Goal: Task Accomplishment & Management: Complete application form

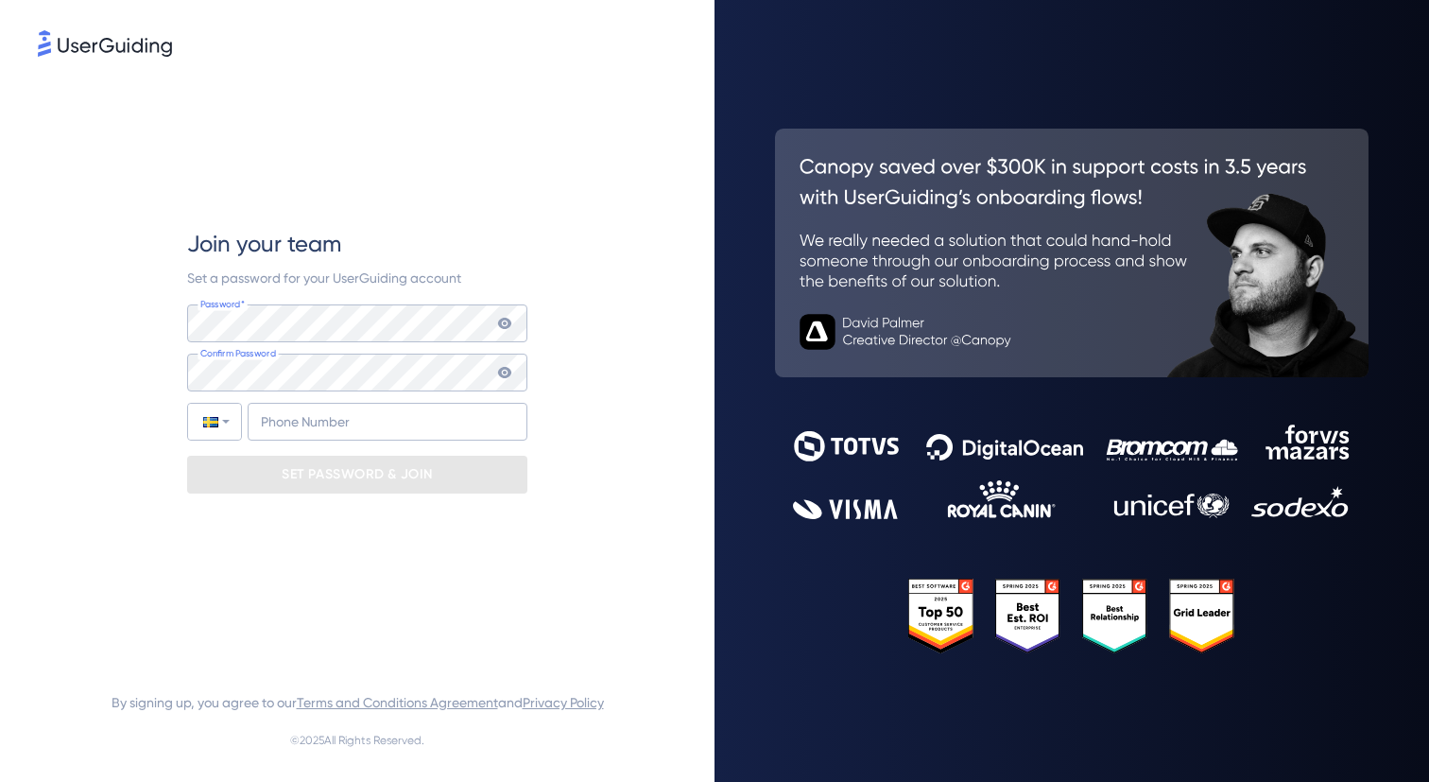
click at [347, 212] on div "Join your team Set a password for your UserGuiding account Password* Your passw…" at bounding box center [357, 360] width 340 height 600
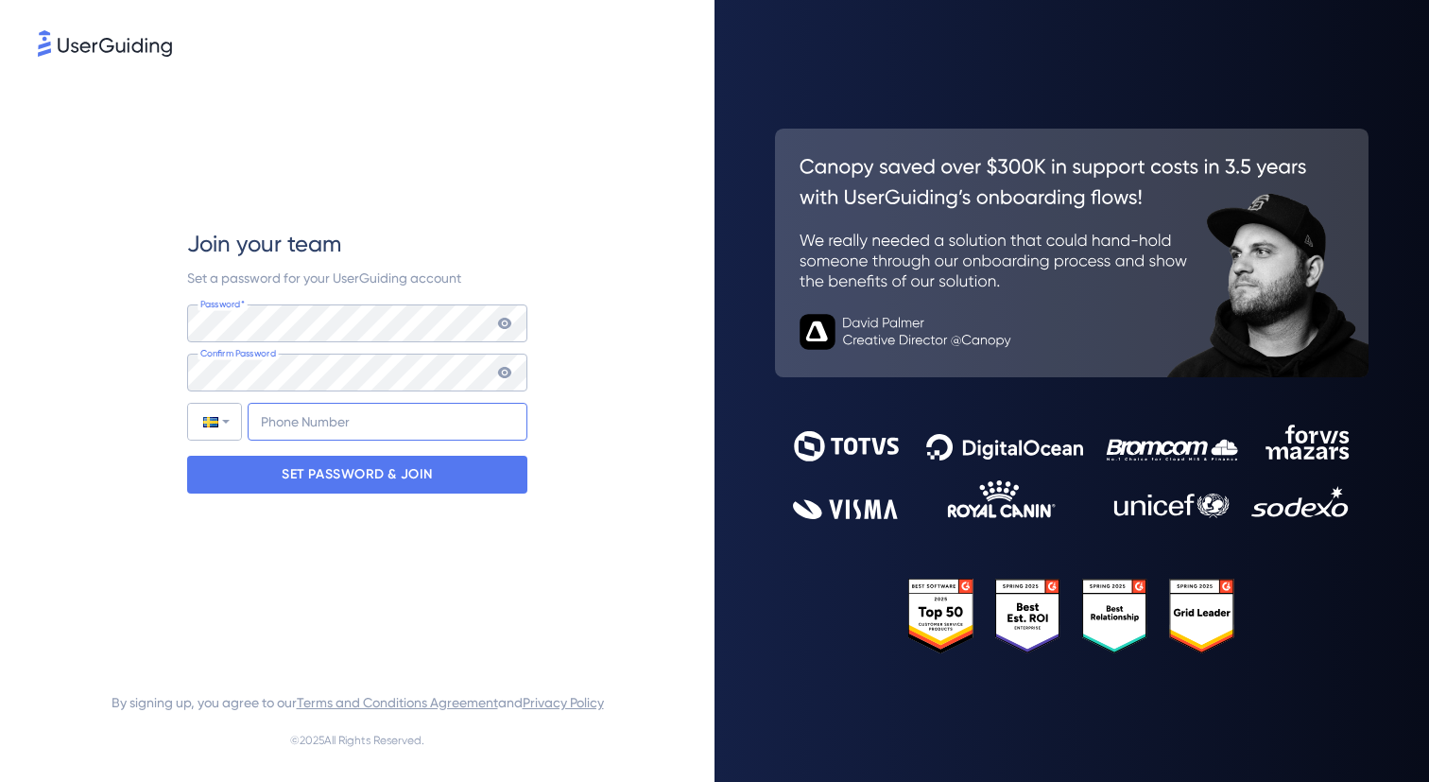
click at [336, 407] on input "+46" at bounding box center [388, 422] width 280 height 38
click at [337, 413] on input "+46" at bounding box center [388, 422] width 280 height 38
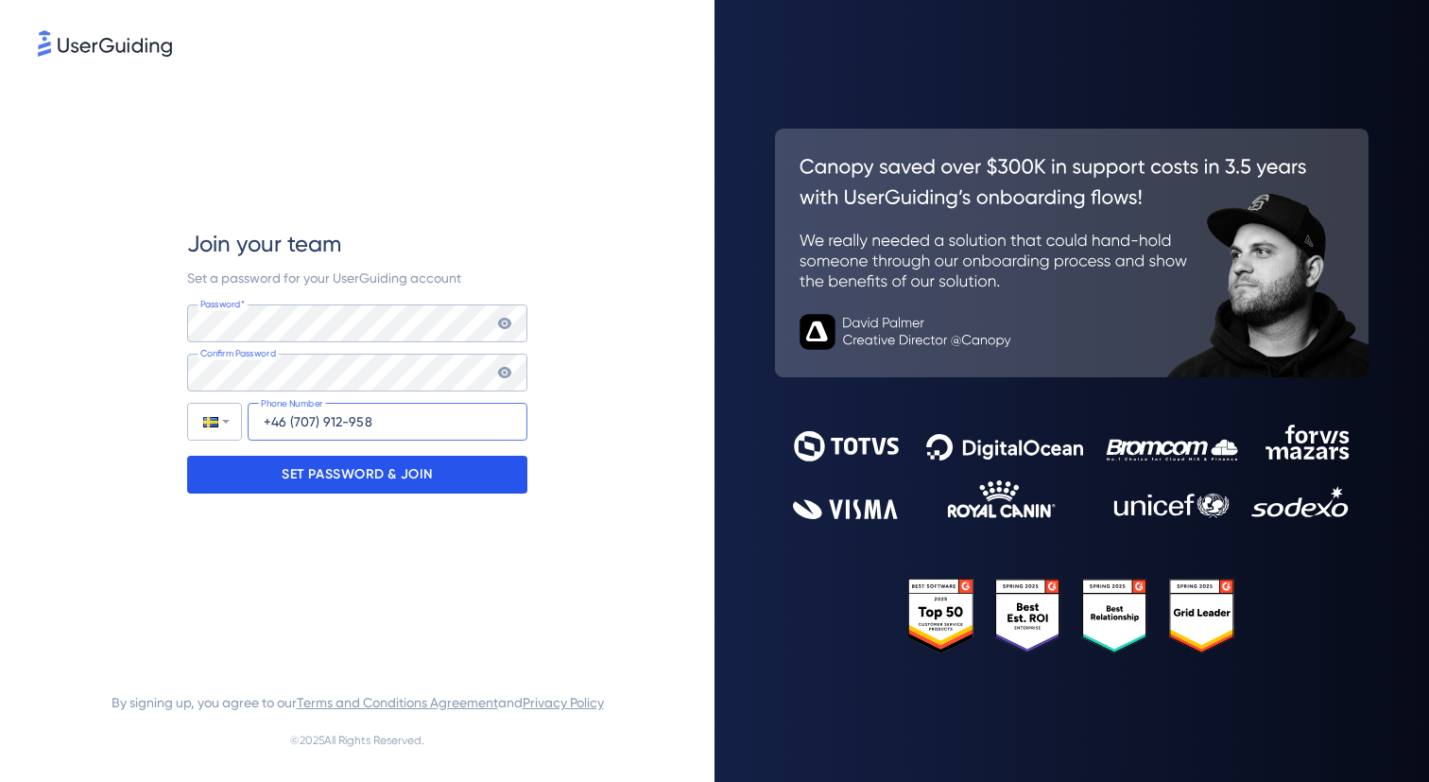
type input "+46 (707) 912-958"
click at [309, 474] on p "SET PASSWORD & JOIN" at bounding box center [357, 474] width 151 height 30
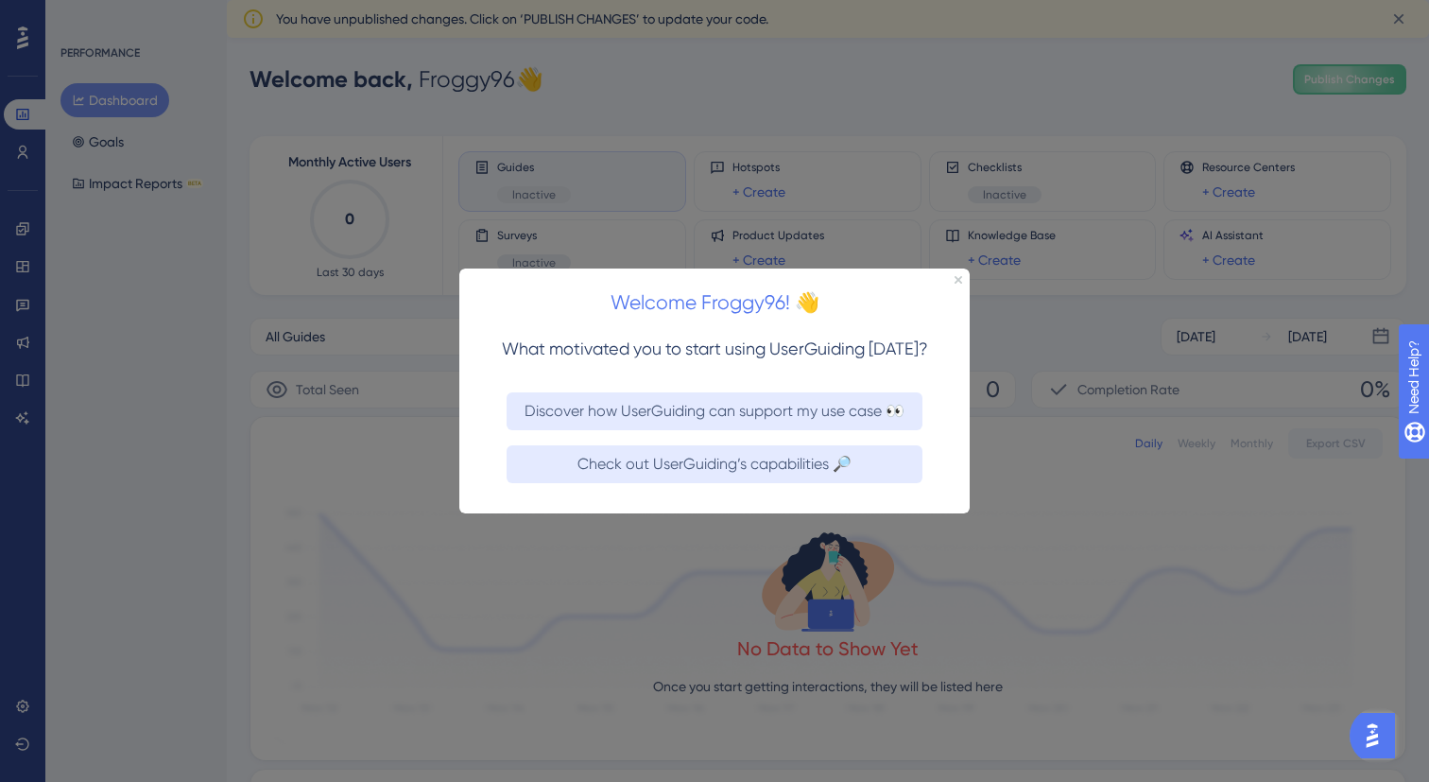
click at [953, 283] on div "Welcome Froggy96! 👋" at bounding box center [714, 296] width 510 height 59
click at [955, 279] on icon "Close Preview" at bounding box center [959, 279] width 8 height 8
